Goal: Find specific page/section: Find specific page/section

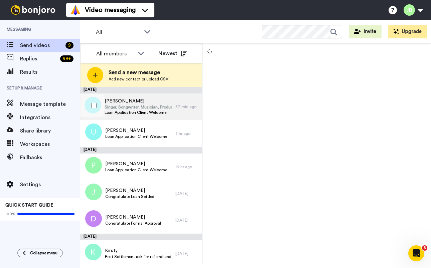
click at [146, 109] on span "Singer, Songwriter, Musician, Producer, Actress, Author" at bounding box center [138, 107] width 67 height 5
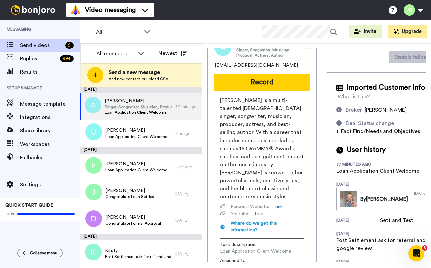
scroll to position [30, 0]
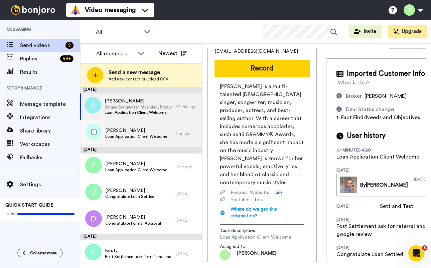
click at [153, 136] on span "Loan Application Client Welcome" at bounding box center [136, 136] width 62 height 5
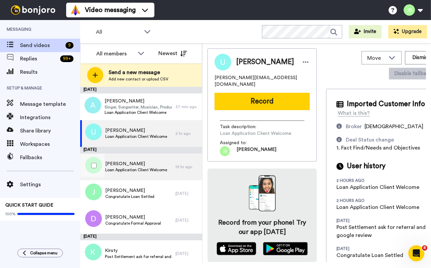
click at [156, 166] on span "[PERSON_NAME]" at bounding box center [136, 164] width 62 height 7
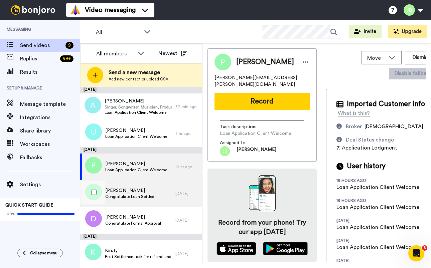
click at [145, 196] on span "Congratulate Loan Settled" at bounding box center [129, 196] width 49 height 5
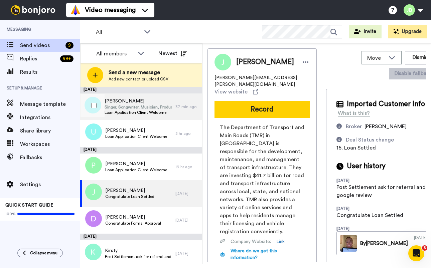
click at [140, 107] on span "Singer, Songwriter, Musician, Producer, Actress, Author" at bounding box center [138, 107] width 67 height 5
